Goal: Task Accomplishment & Management: Manage account settings

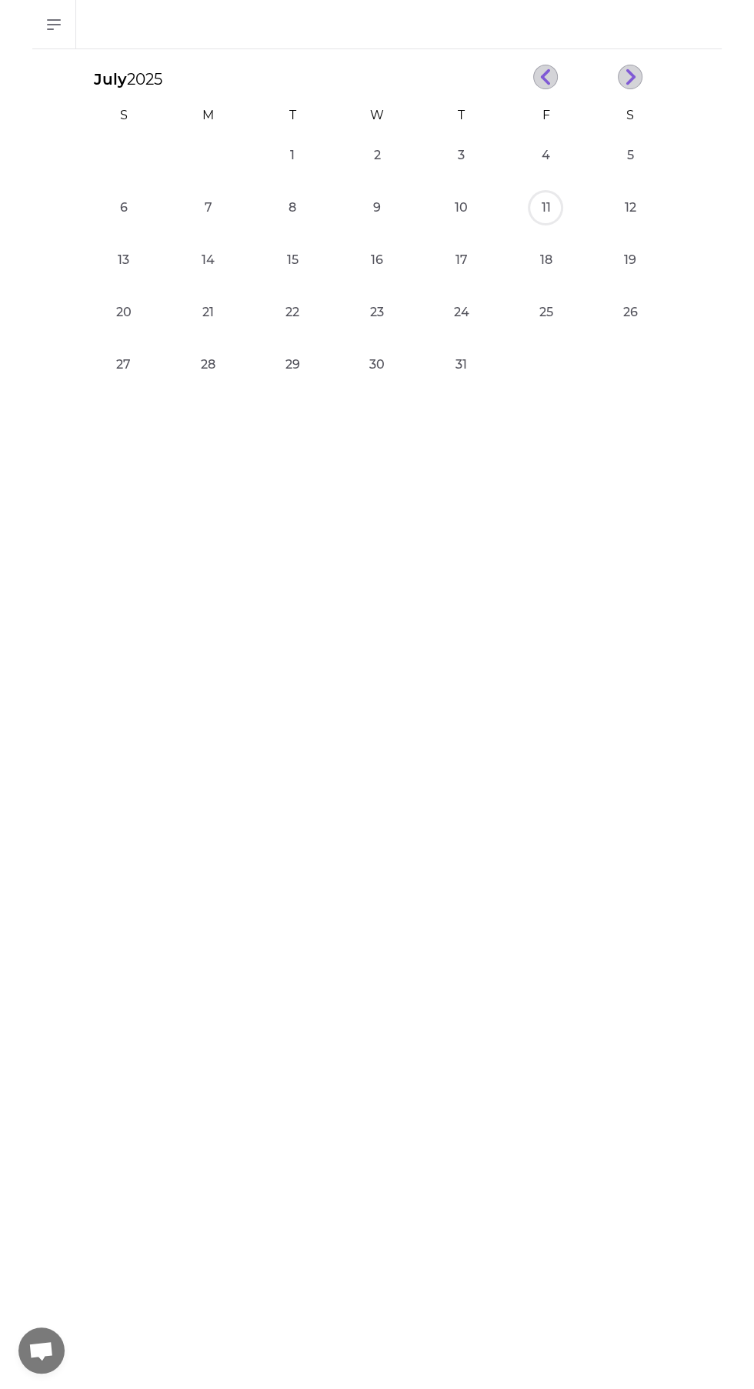
click at [549, 212] on button "11" at bounding box center [545, 207] width 31 height 31
click at [636, 76] on icon "button" at bounding box center [631, 78] width 12 height 18
click at [208, 259] on button "11" at bounding box center [208, 260] width 31 height 31
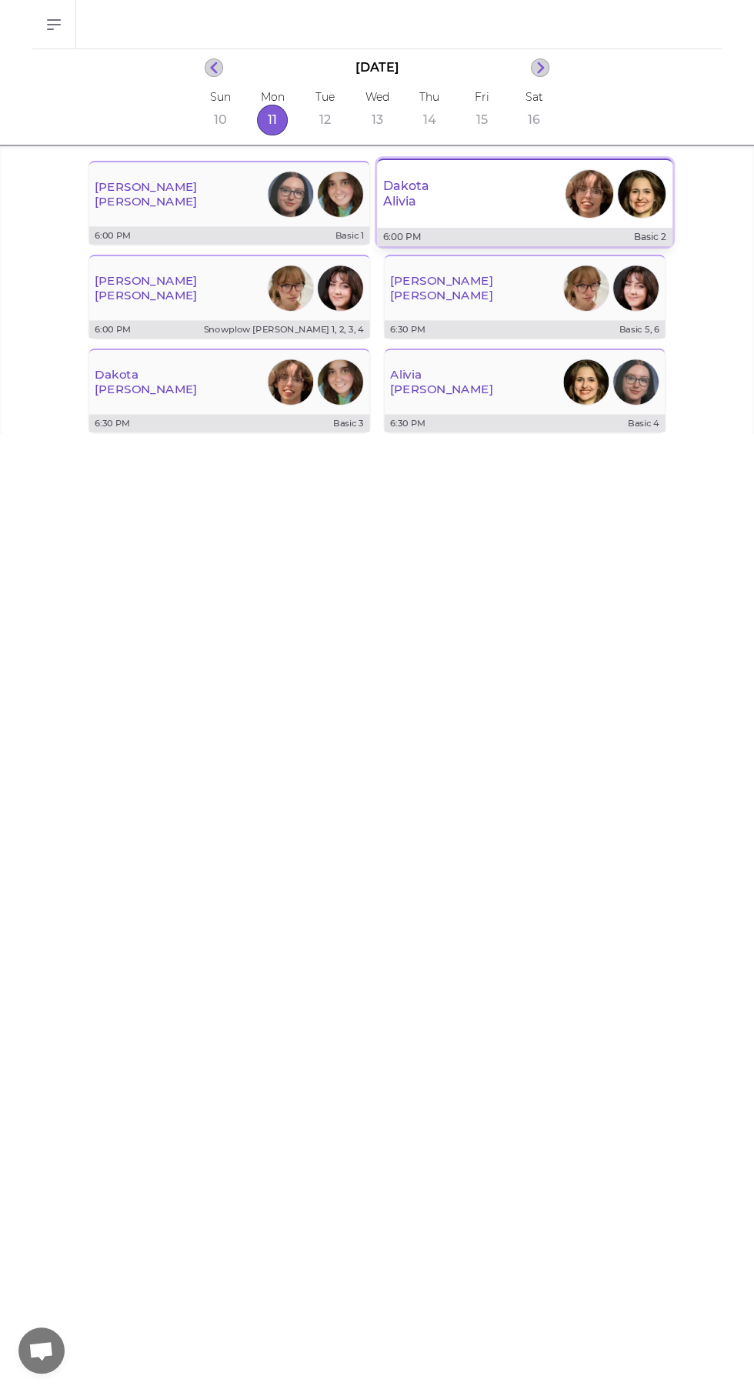
click at [438, 196] on div "Dakota Alivia" at bounding box center [525, 193] width 296 height 55
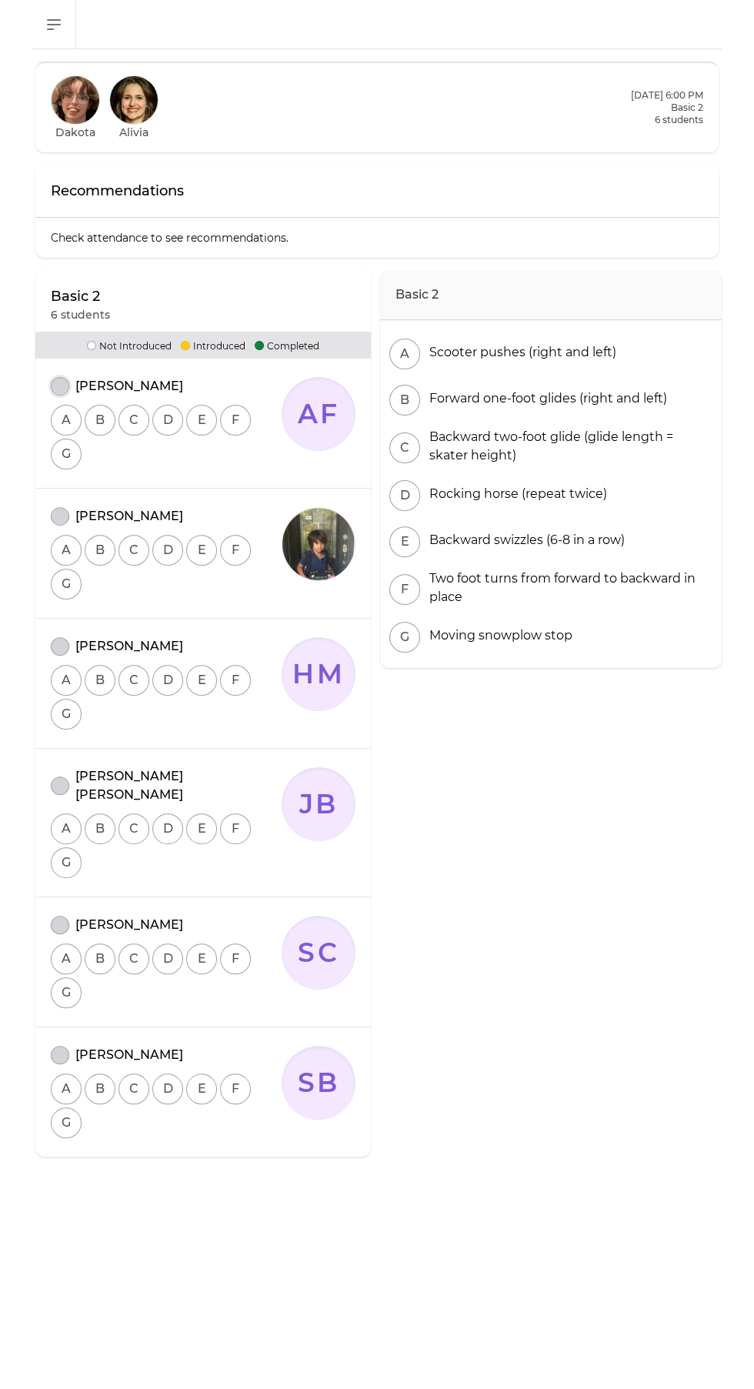
click at [59, 379] on button "attendance" at bounding box center [60, 386] width 18 height 18
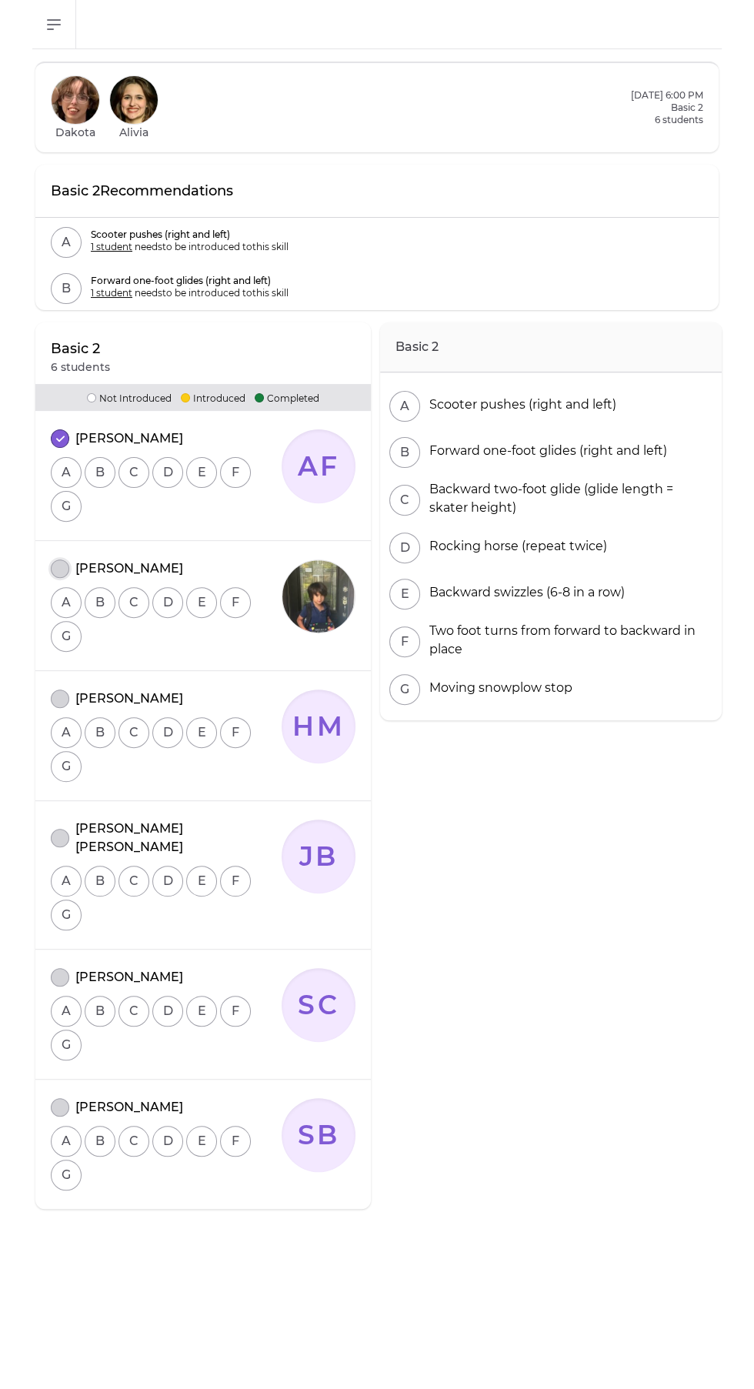
click at [61, 563] on button "attendance" at bounding box center [60, 569] width 18 height 18
click at [59, 829] on button "attendance" at bounding box center [60, 838] width 18 height 18
click at [59, 1034] on button "G" at bounding box center [66, 1045] width 31 height 31
click at [59, 968] on button "attendance" at bounding box center [60, 977] width 18 height 18
click at [62, 1098] on button "attendance" at bounding box center [60, 1107] width 18 height 18
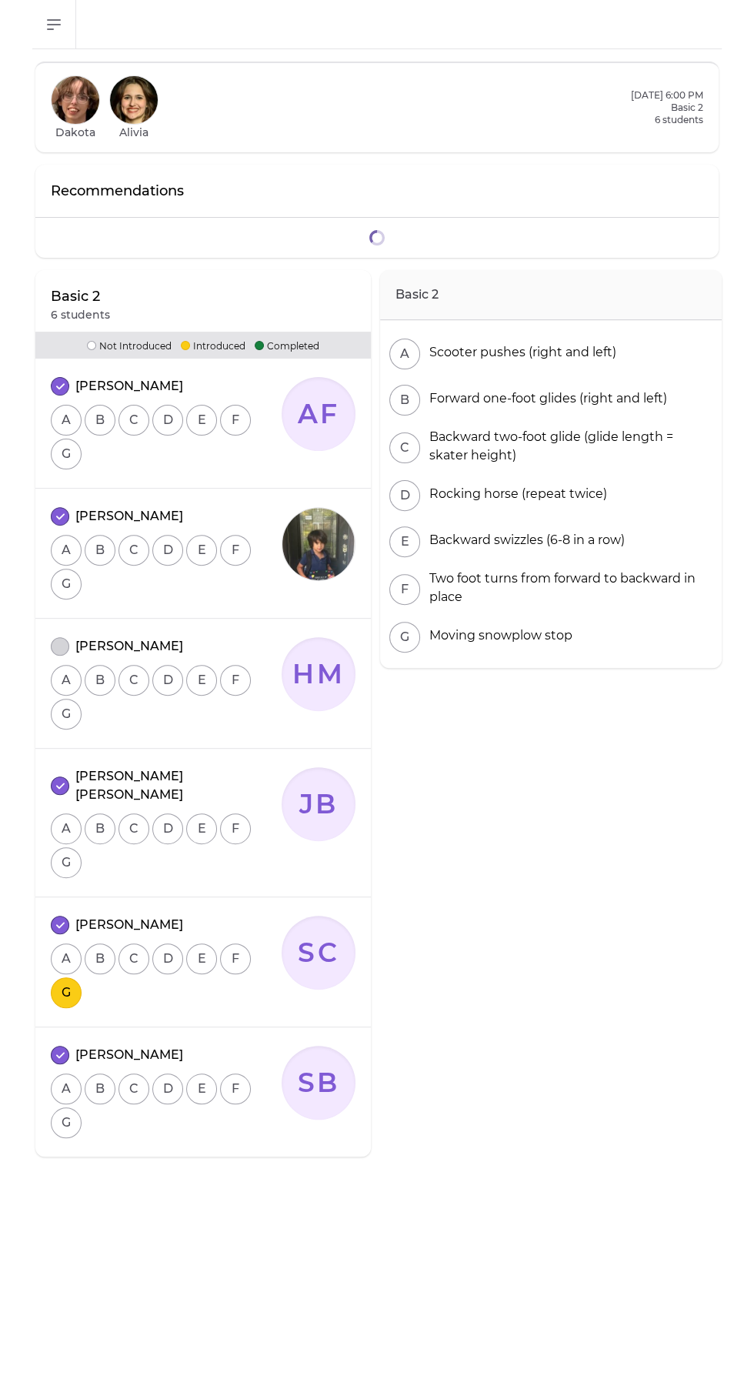
click at [65, 974] on div "A B C D E F G" at bounding box center [166, 975] width 231 height 68
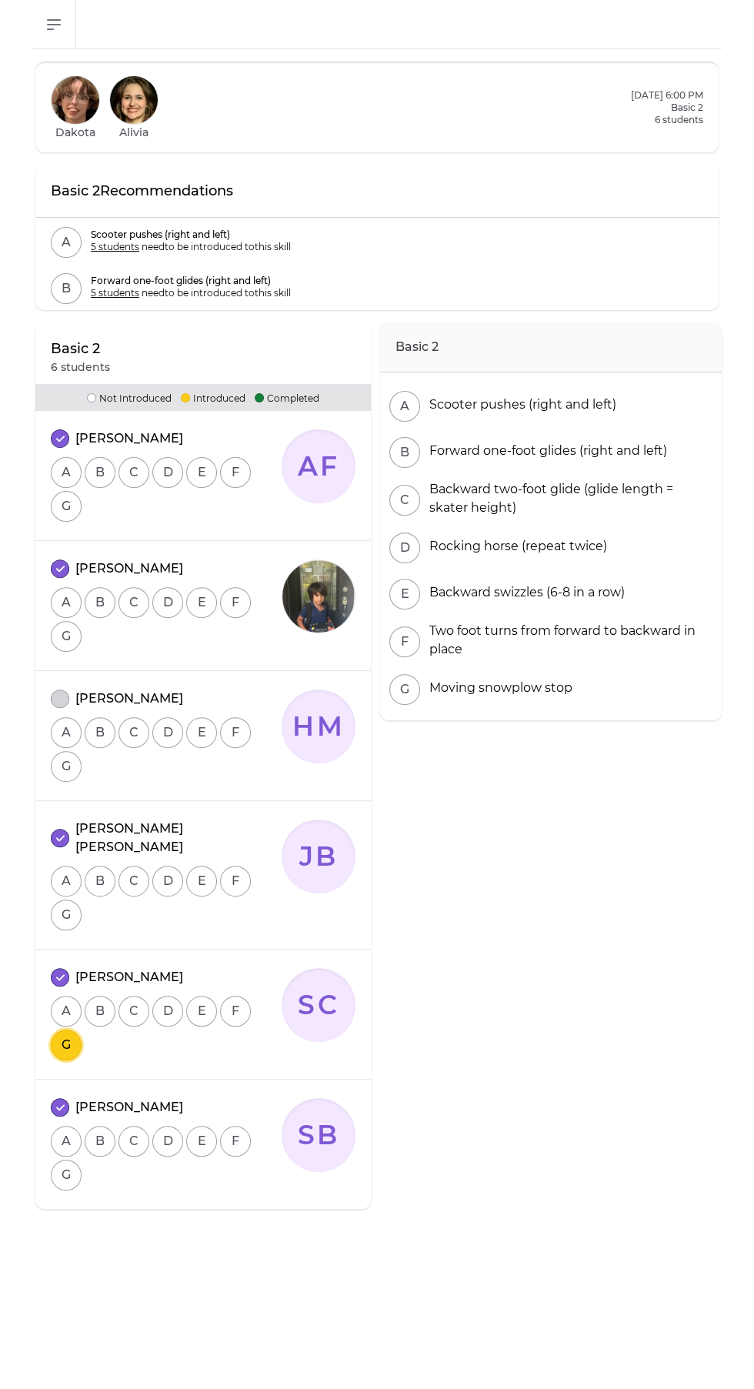
click at [62, 1030] on button "G" at bounding box center [66, 1045] width 31 height 31
click at [65, 1030] on button "G" at bounding box center [66, 1045] width 31 height 31
